Goal: Check status: Check status

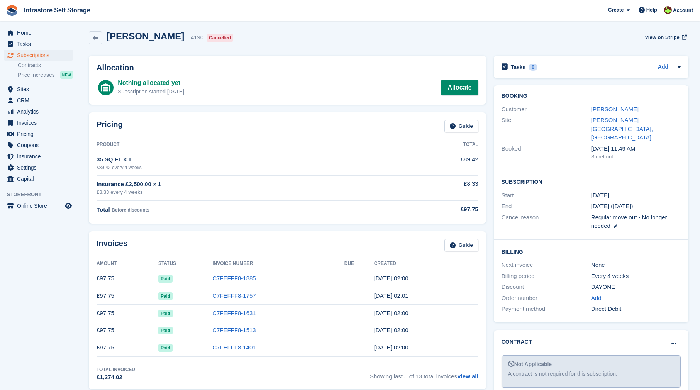
scroll to position [0, 0]
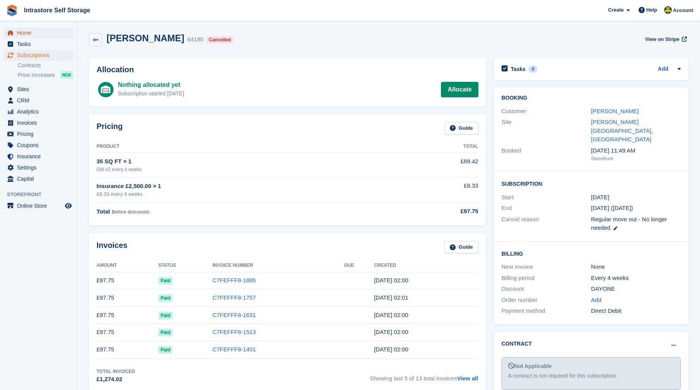
click at [28, 34] on span "Home" at bounding box center [40, 32] width 46 height 11
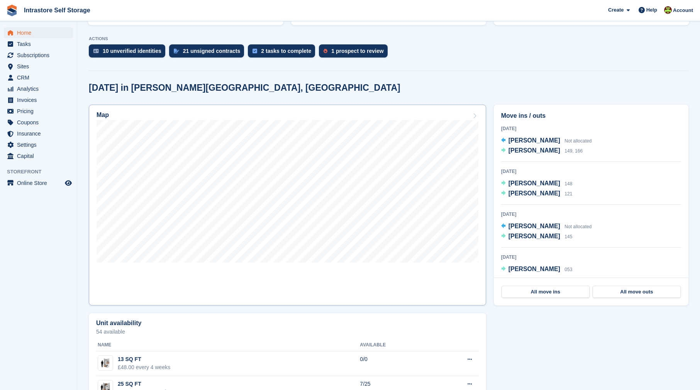
scroll to position [155, 0]
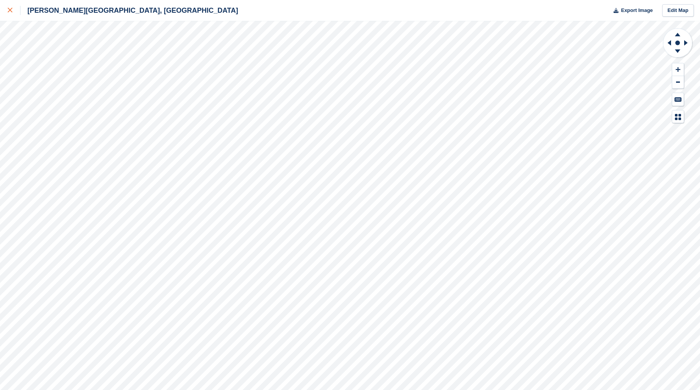
click at [8, 12] on icon at bounding box center [10, 10] width 5 height 5
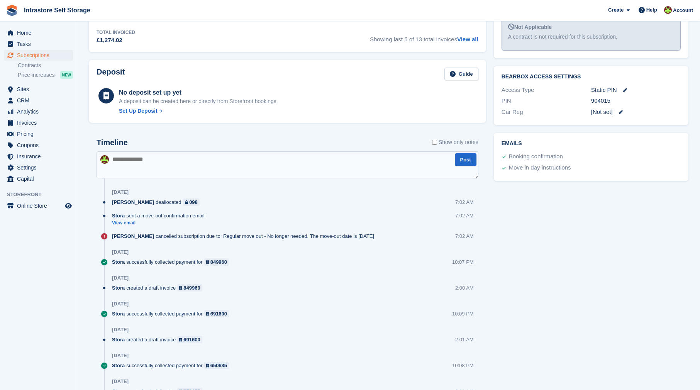
scroll to position [336, 0]
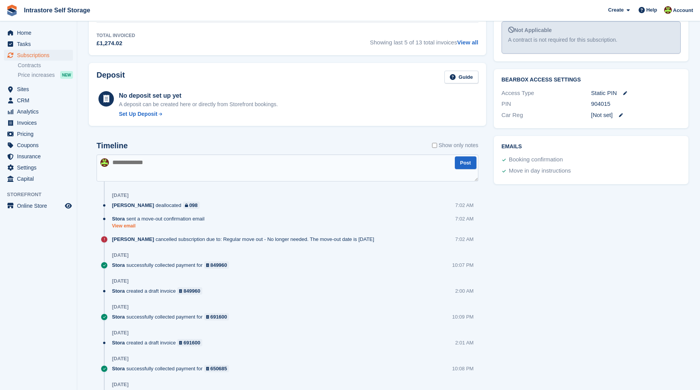
click at [133, 228] on link "View email" at bounding box center [160, 226] width 96 height 7
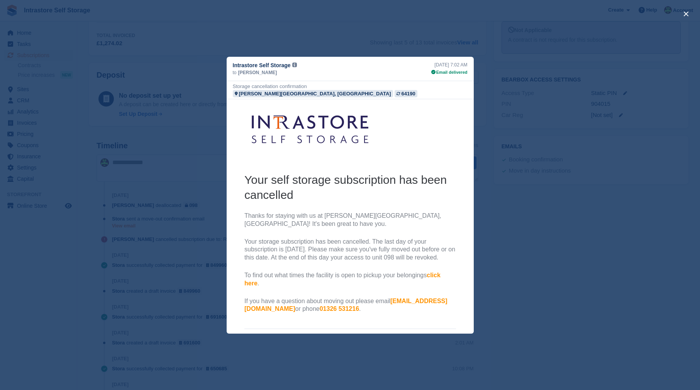
scroll to position [0, 0]
click at [203, 221] on div "close" at bounding box center [350, 195] width 700 height 390
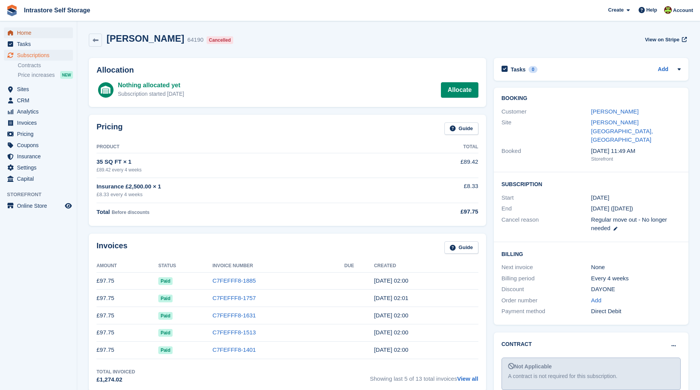
click at [31, 32] on span "Home" at bounding box center [40, 32] width 46 height 11
